Goal: Task Accomplishment & Management: Complete application form

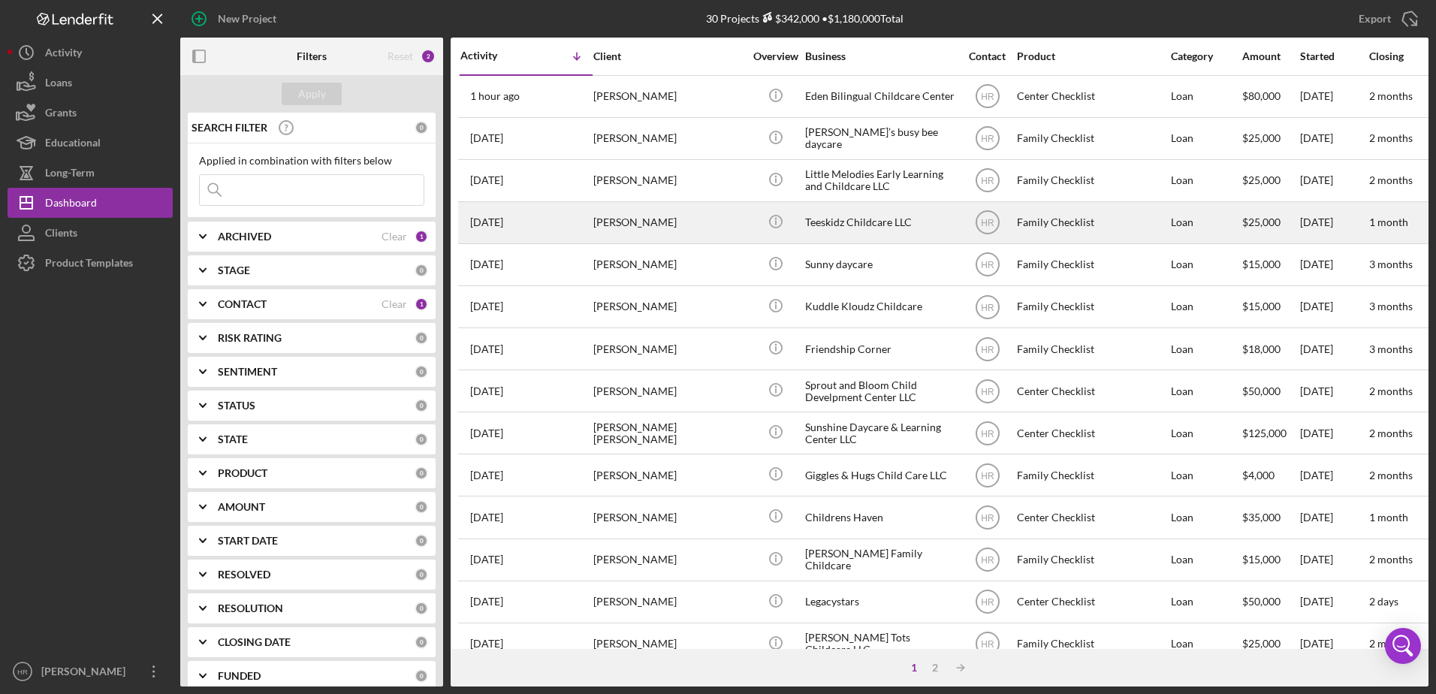
click at [851, 225] on div "Teeskidz Childcare LLC" at bounding box center [880, 223] width 150 height 40
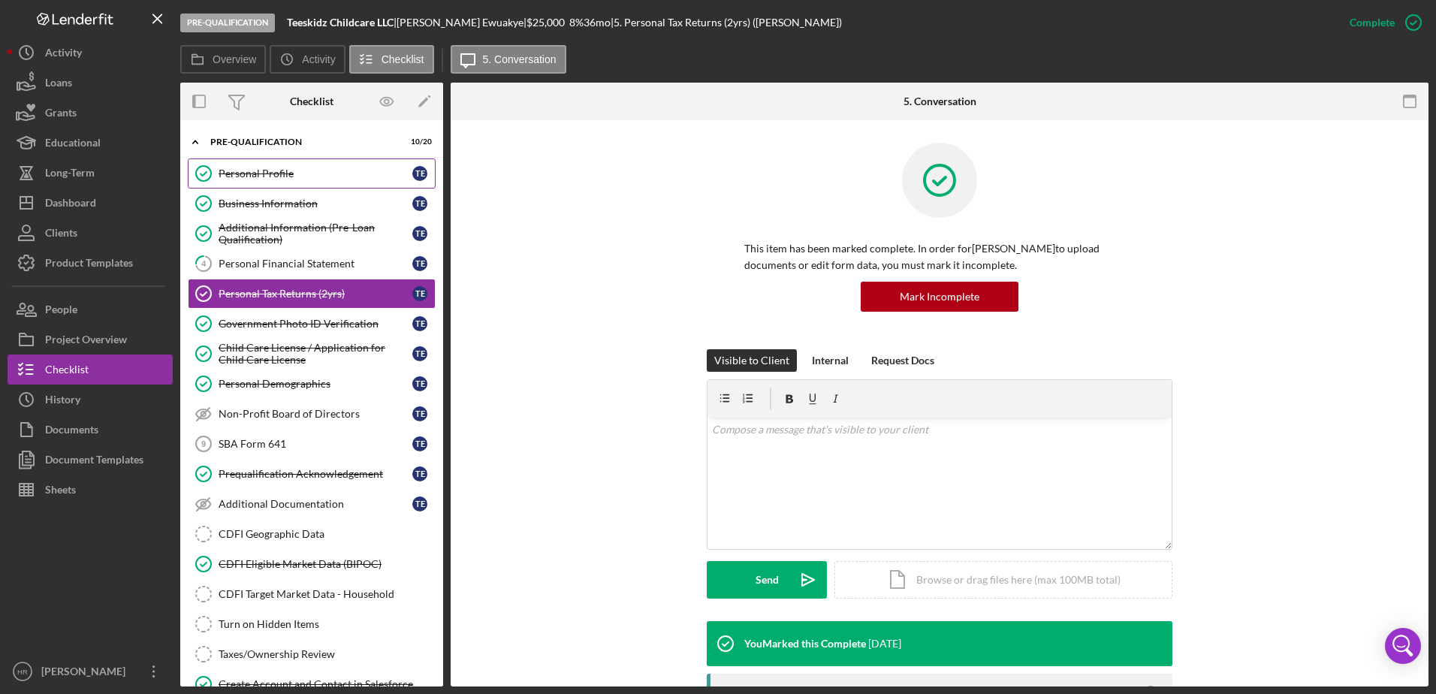
click at [253, 179] on div "Personal Profile" at bounding box center [315, 173] width 194 height 12
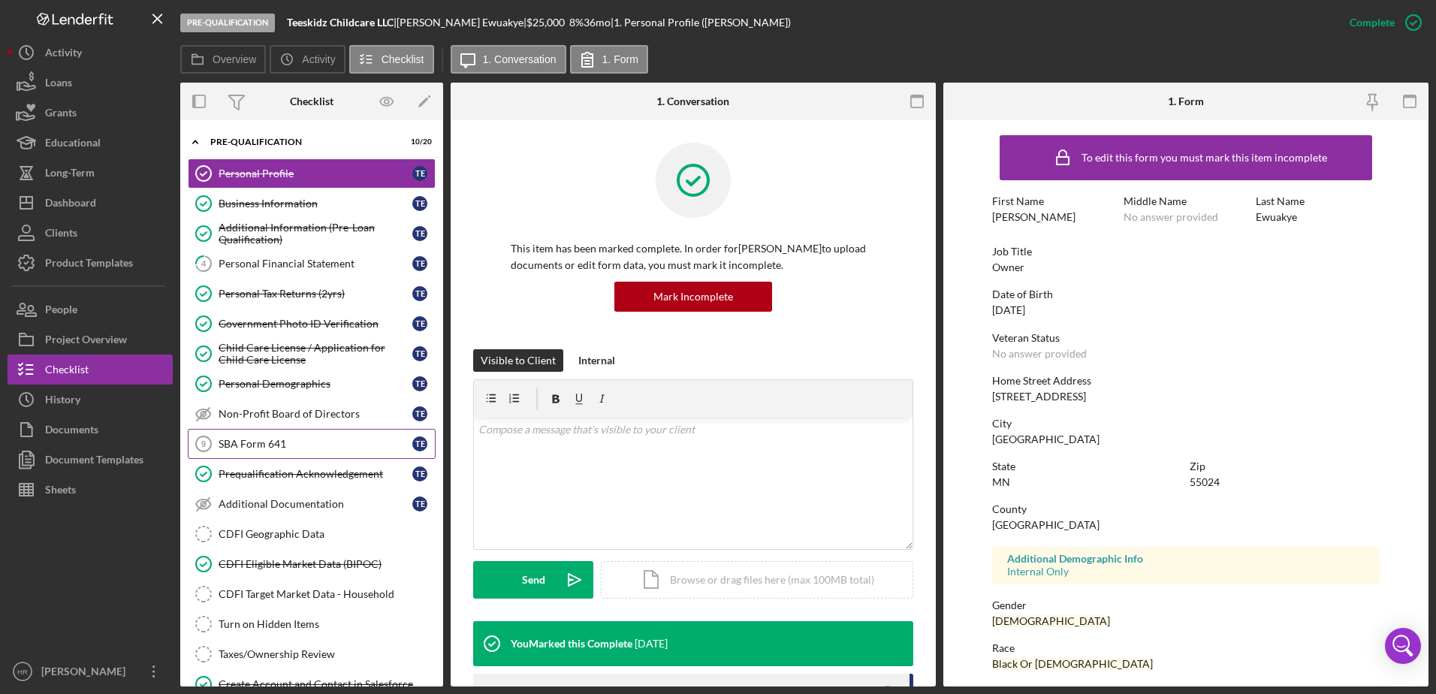
click at [252, 444] on div "SBA Form 641" at bounding box center [315, 444] width 194 height 12
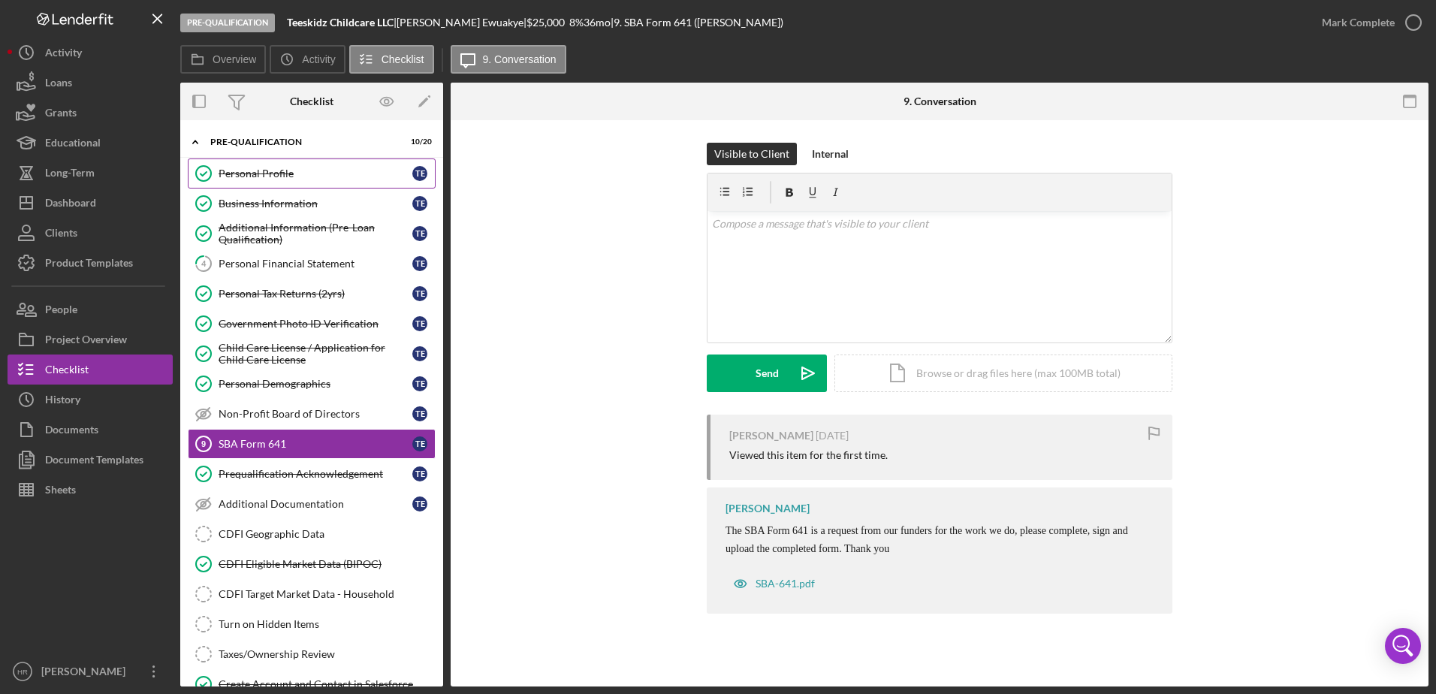
click at [249, 168] on div "Personal Profile" at bounding box center [315, 173] width 194 height 12
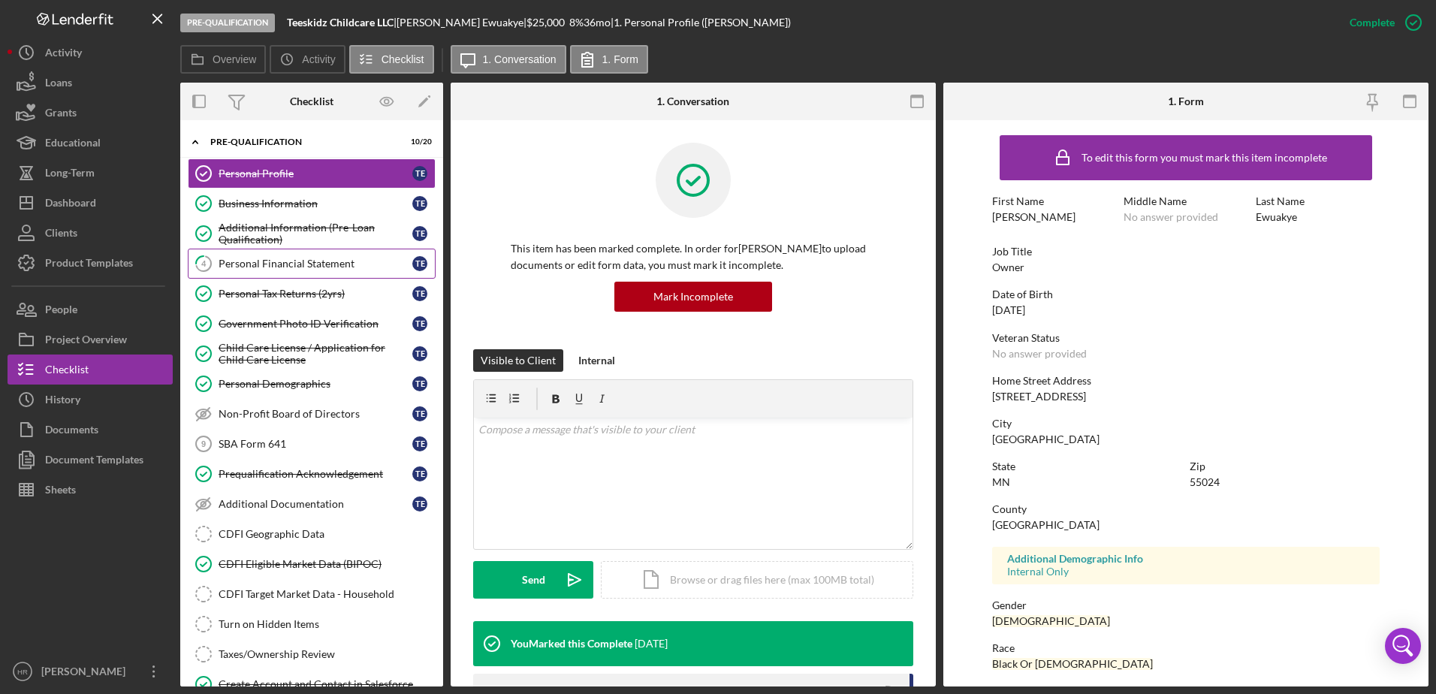
click at [257, 263] on div "Personal Financial Statement" at bounding box center [315, 264] width 194 height 12
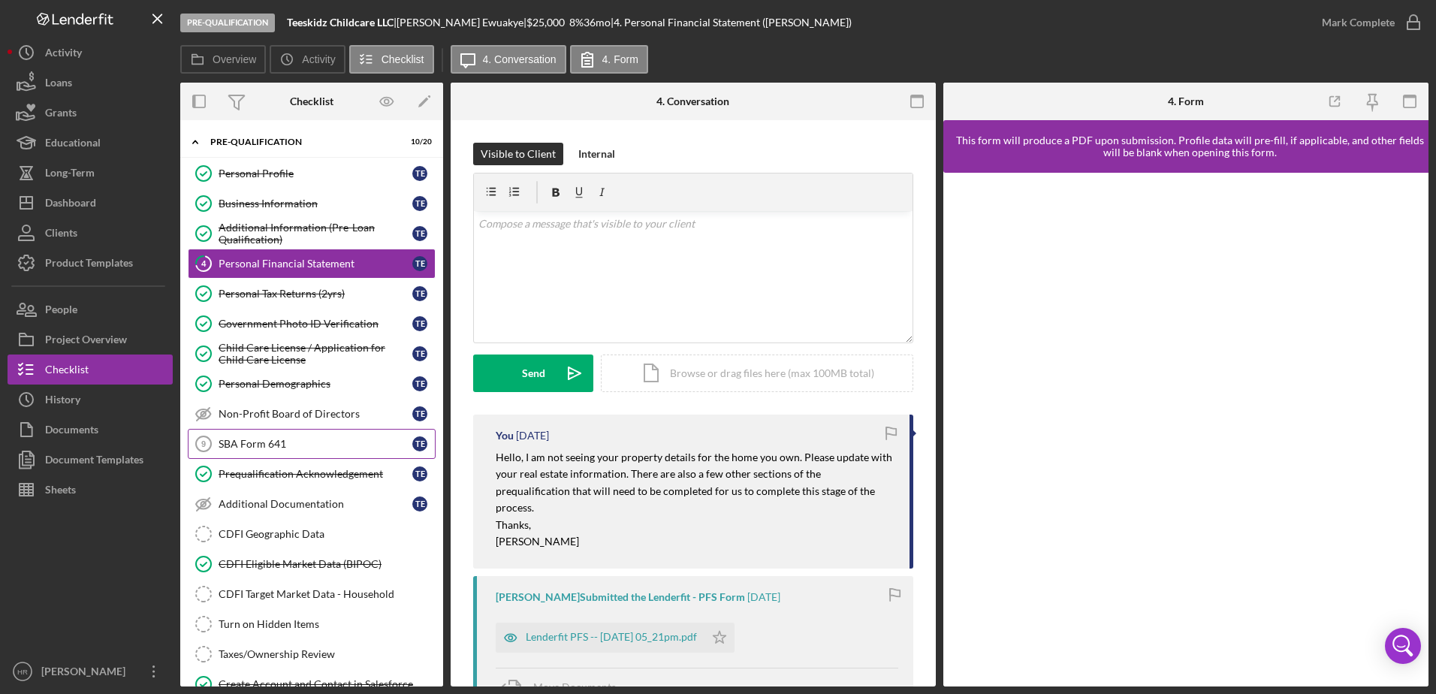
click at [272, 443] on div "SBA Form 641" at bounding box center [315, 444] width 194 height 12
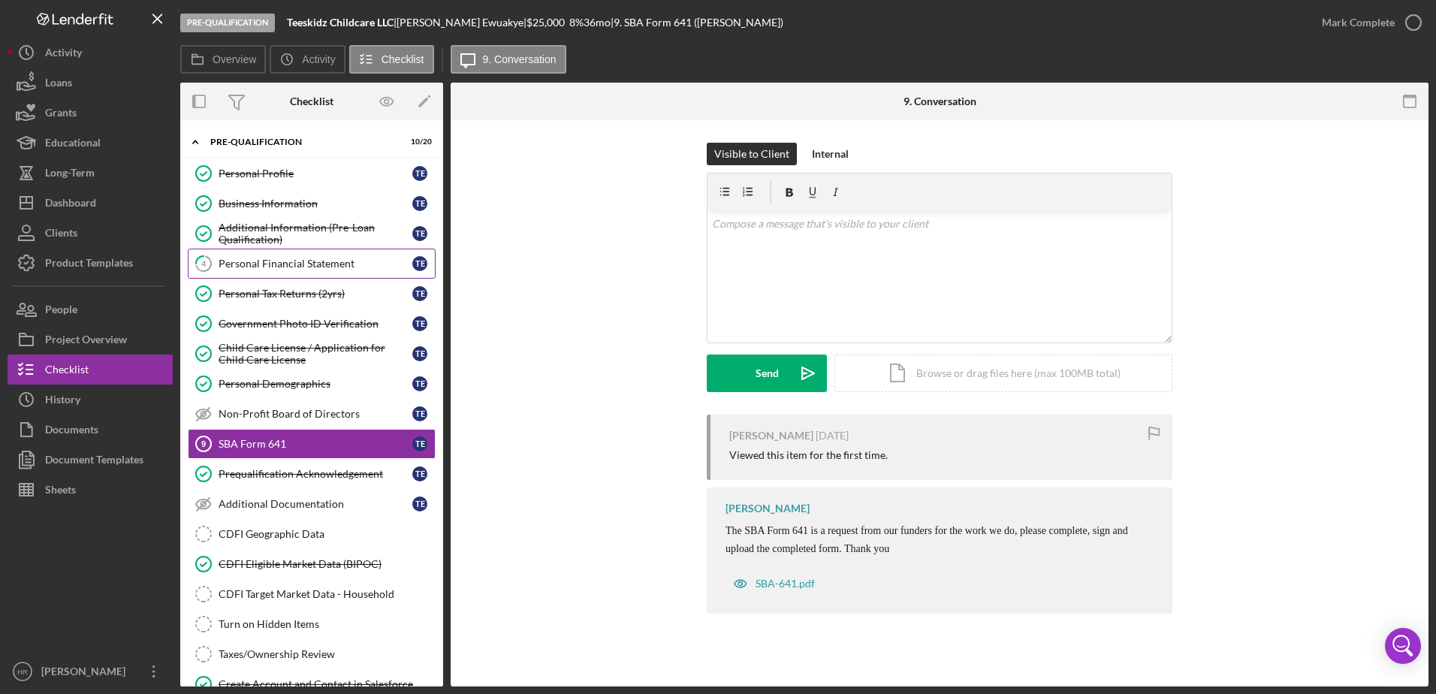
click at [249, 270] on div "Personal Financial Statement" at bounding box center [315, 264] width 194 height 12
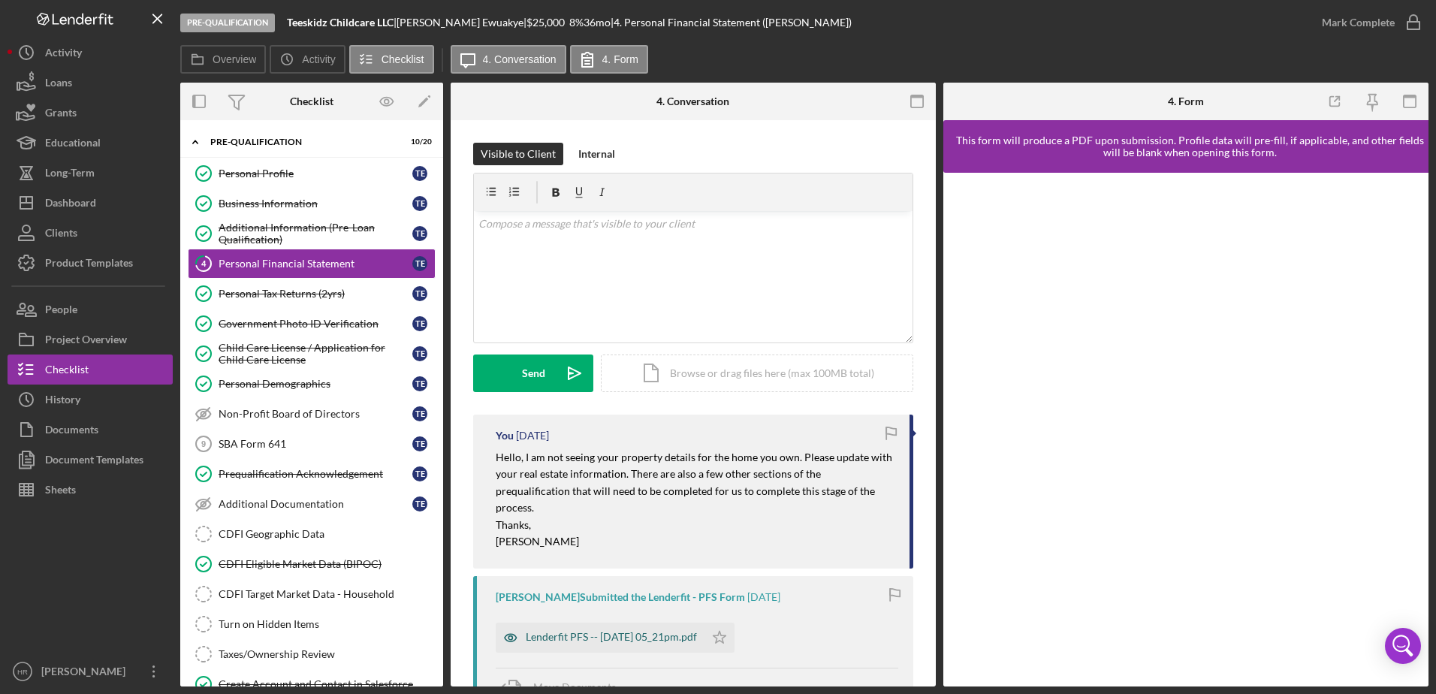
click at [594, 633] on div "Lenderfit PFS -- [DATE] 05_21pm.pdf" at bounding box center [611, 637] width 171 height 12
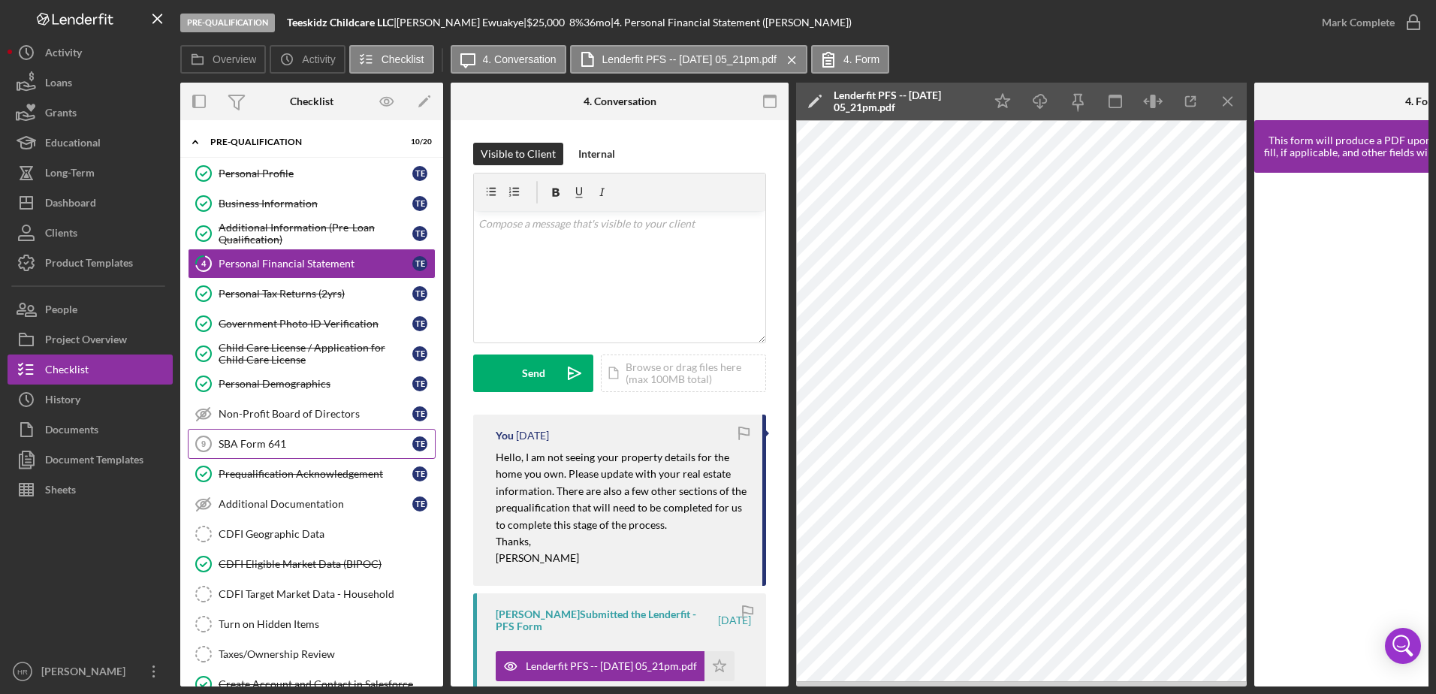
click at [269, 444] on div "SBA Form 641" at bounding box center [315, 444] width 194 height 12
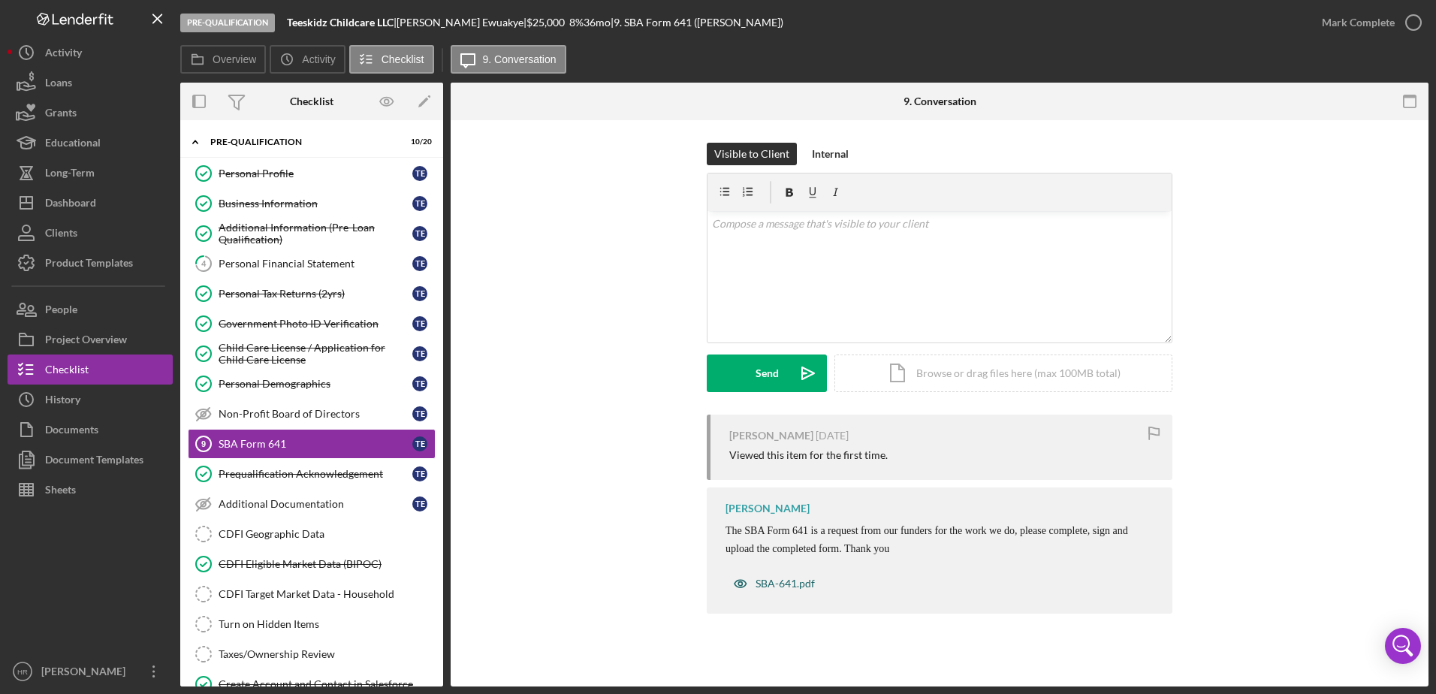
click at [780, 580] on div "SBA-641.pdf" at bounding box center [784, 583] width 59 height 12
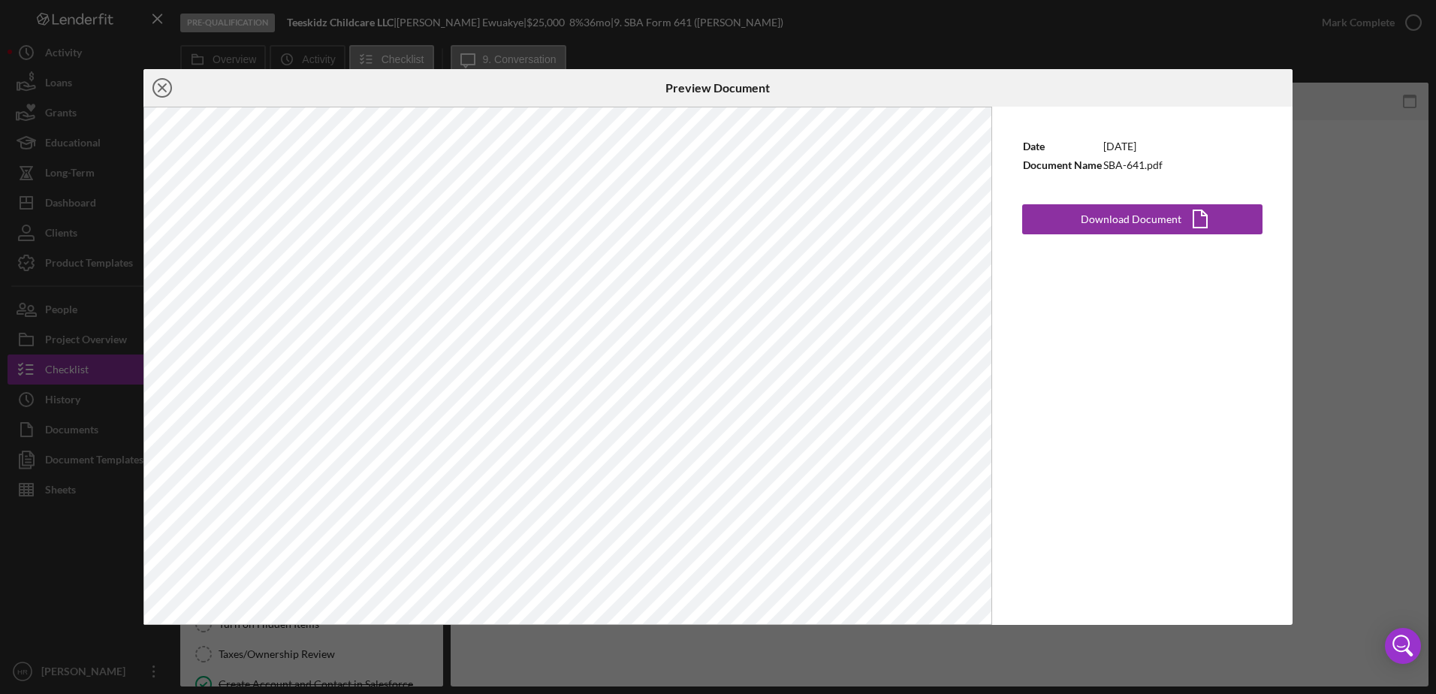
click at [161, 91] on icon "Icon/Close" at bounding box center [162, 88] width 38 height 38
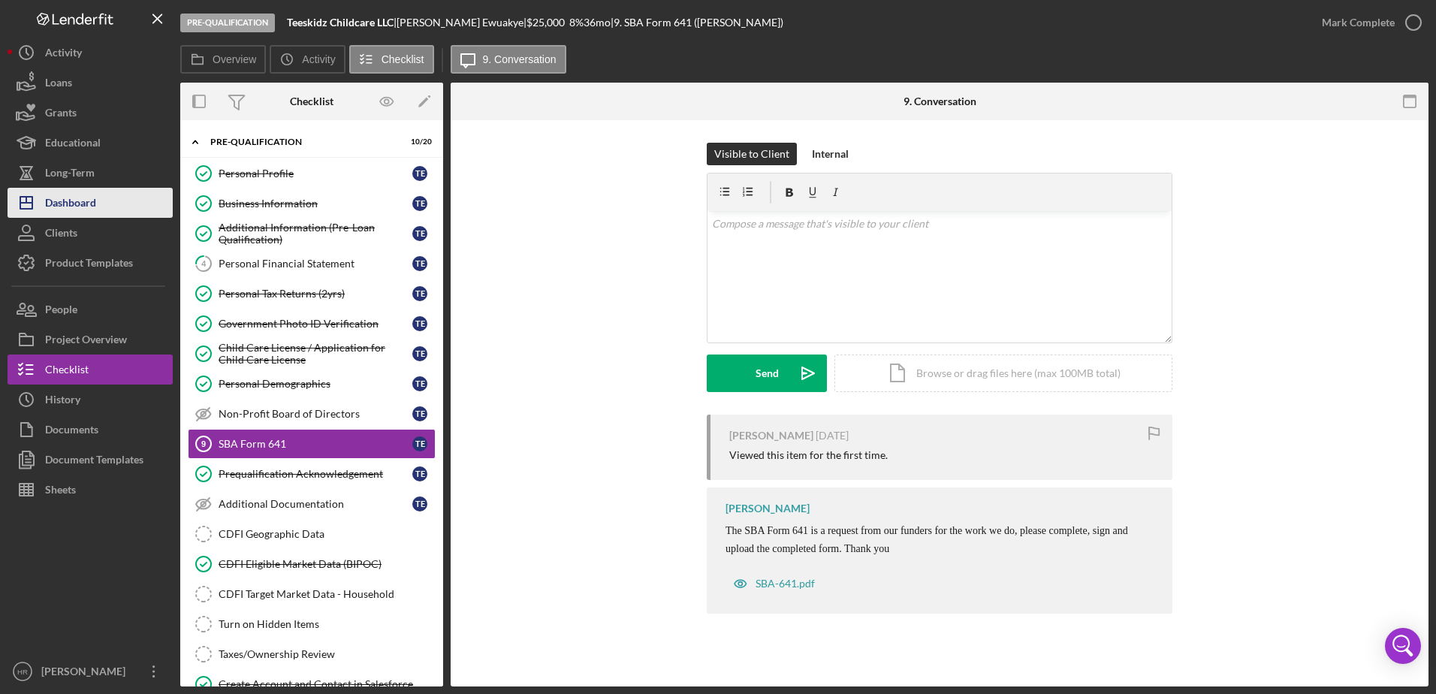
click at [93, 211] on div "Dashboard" at bounding box center [70, 205] width 51 height 34
